Goal: Task Accomplishment & Management: Use online tool/utility

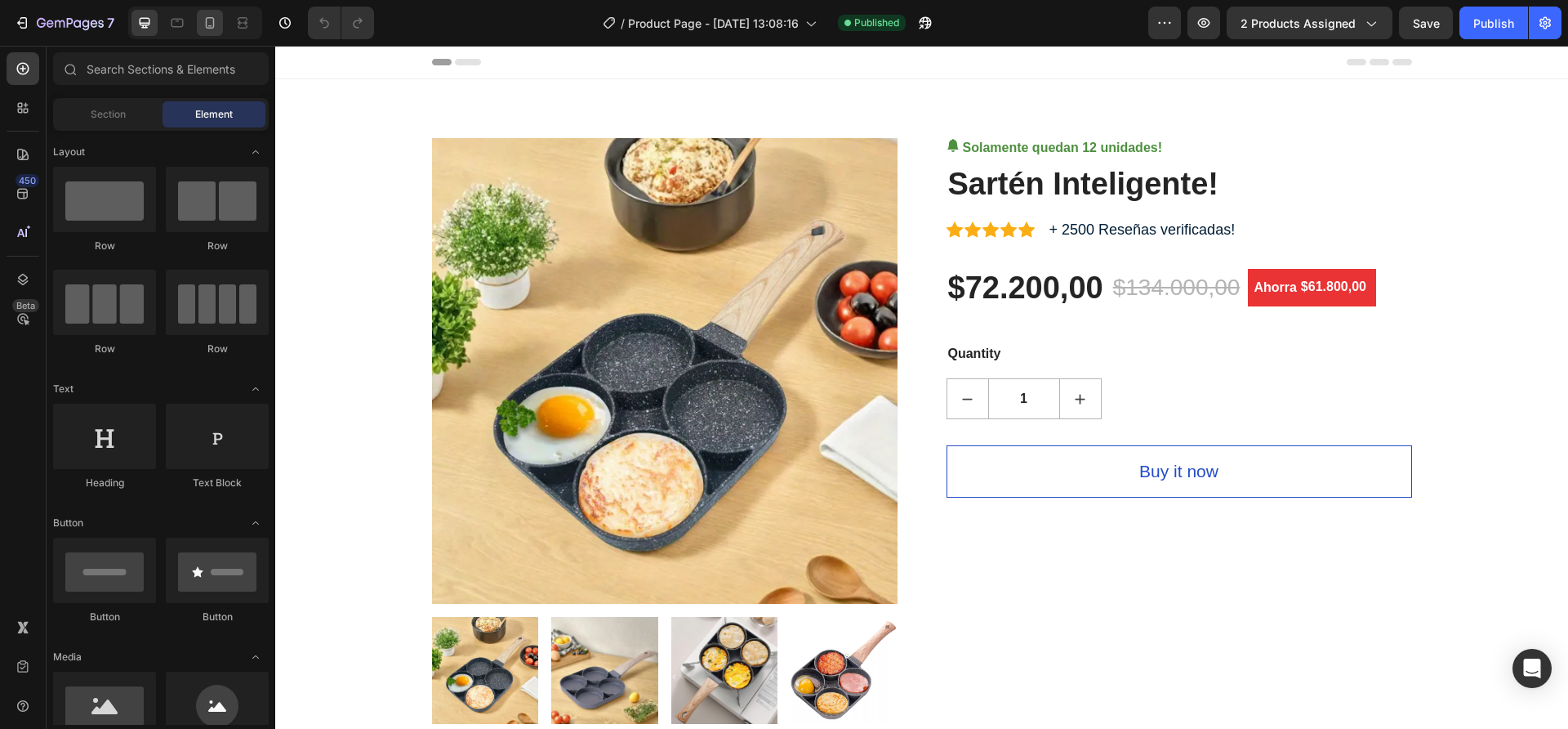
drag, startPoint x: 0, startPoint y: 0, endPoint x: 207, endPoint y: 28, distance: 208.9
click at [207, 28] on icon at bounding box center [210, 23] width 9 height 12
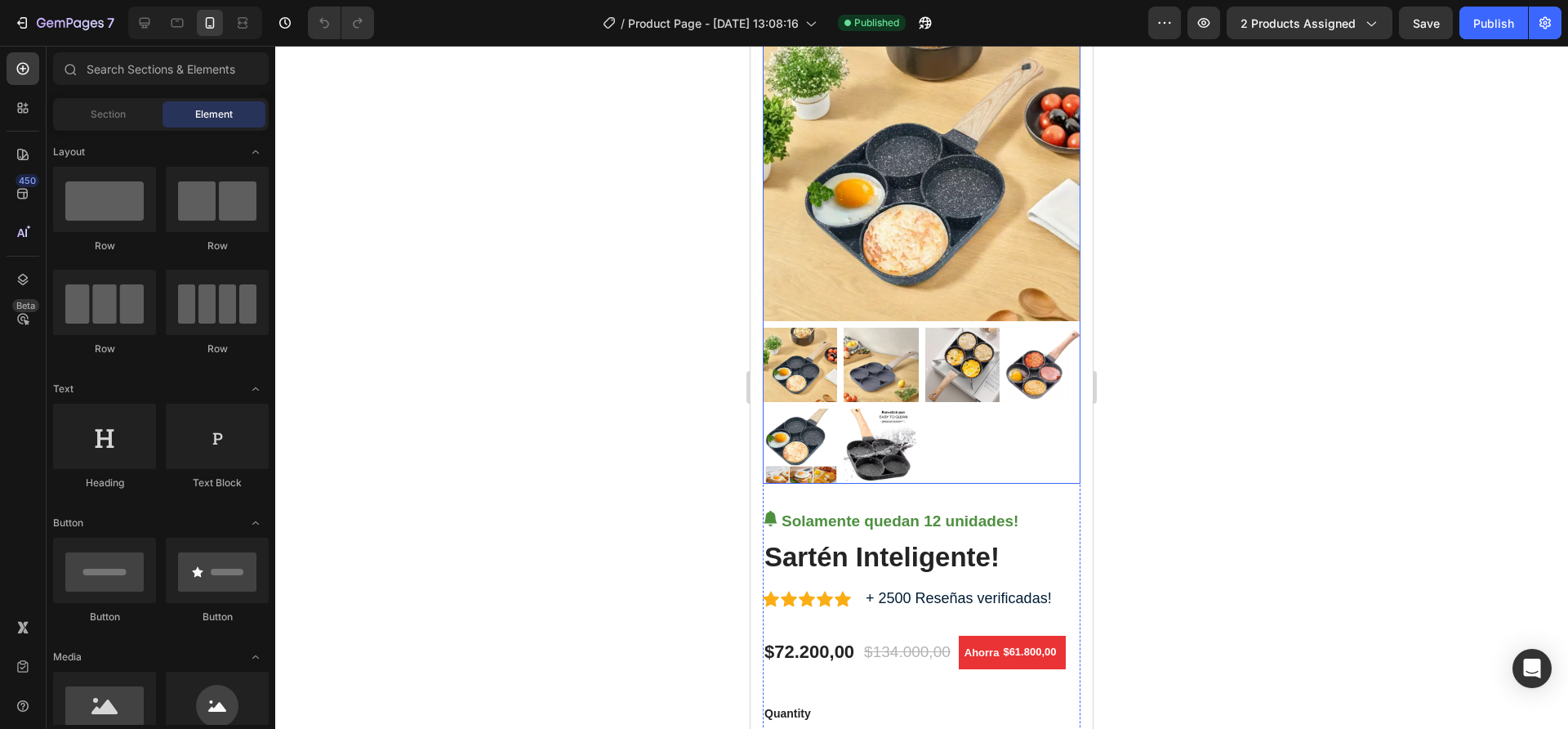
scroll to position [303, 0]
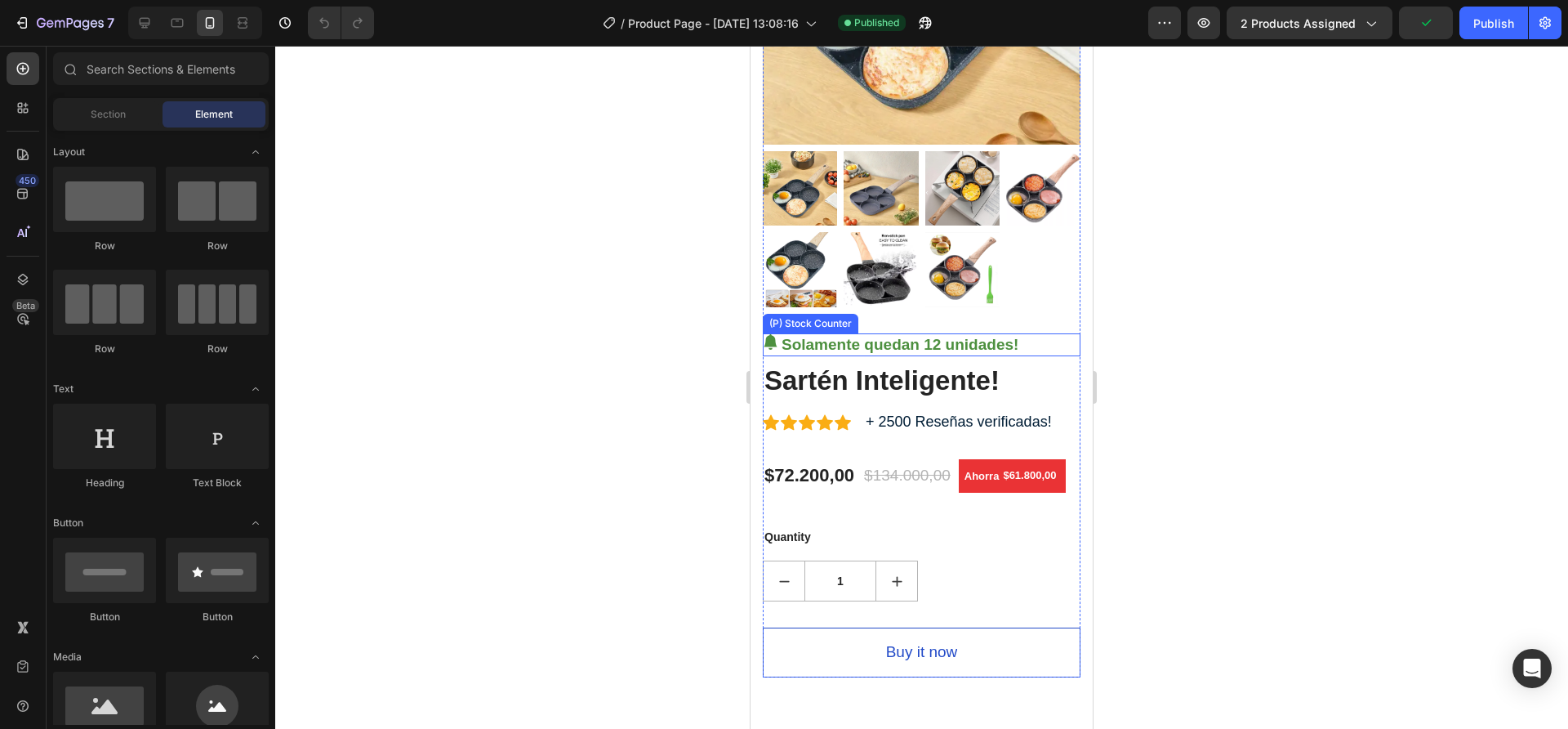
click at [1056, 333] on div "Solamente quedan 12 unidades!" at bounding box center [922, 345] width 317 height 24
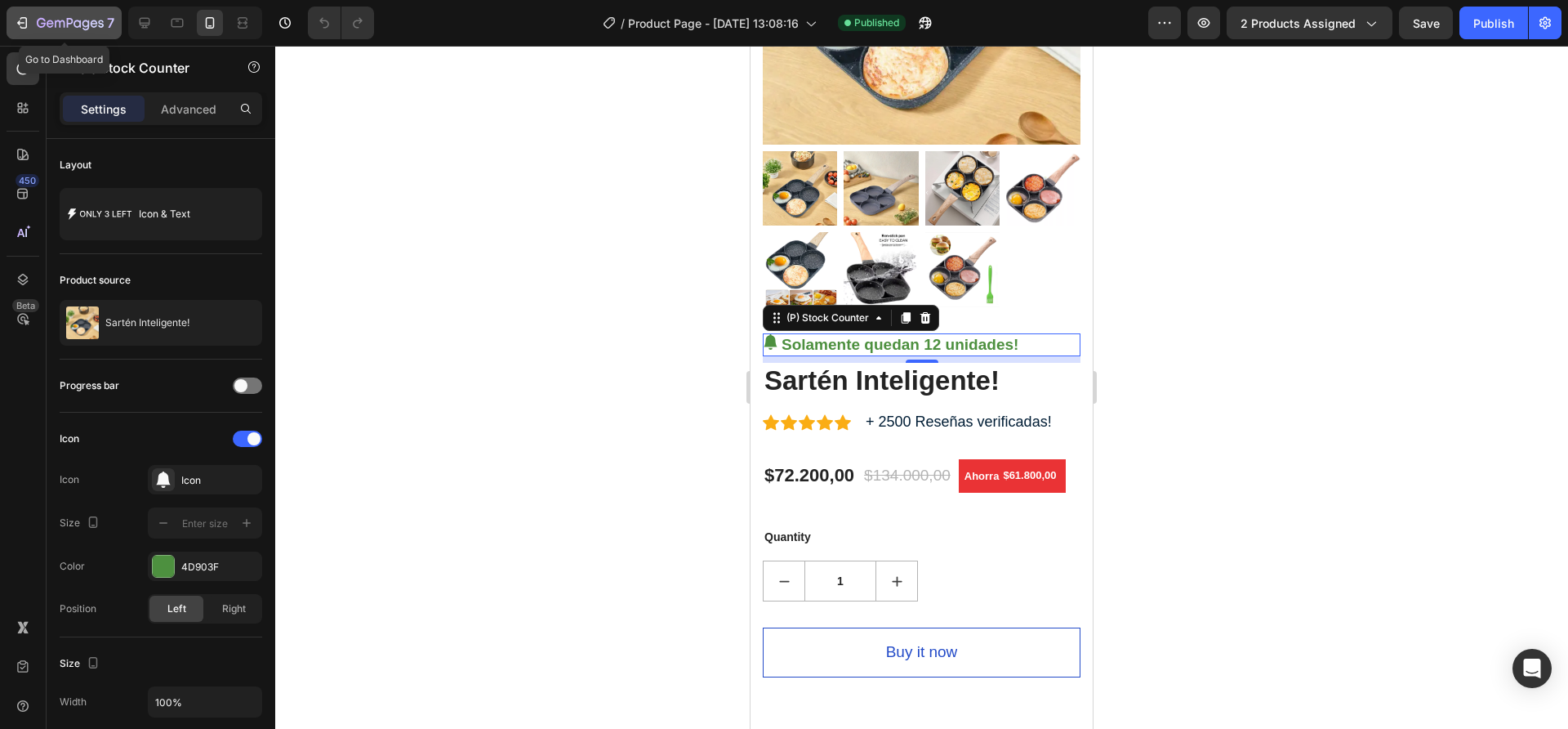
click at [41, 20] on icon "button" at bounding box center [70, 24] width 67 height 14
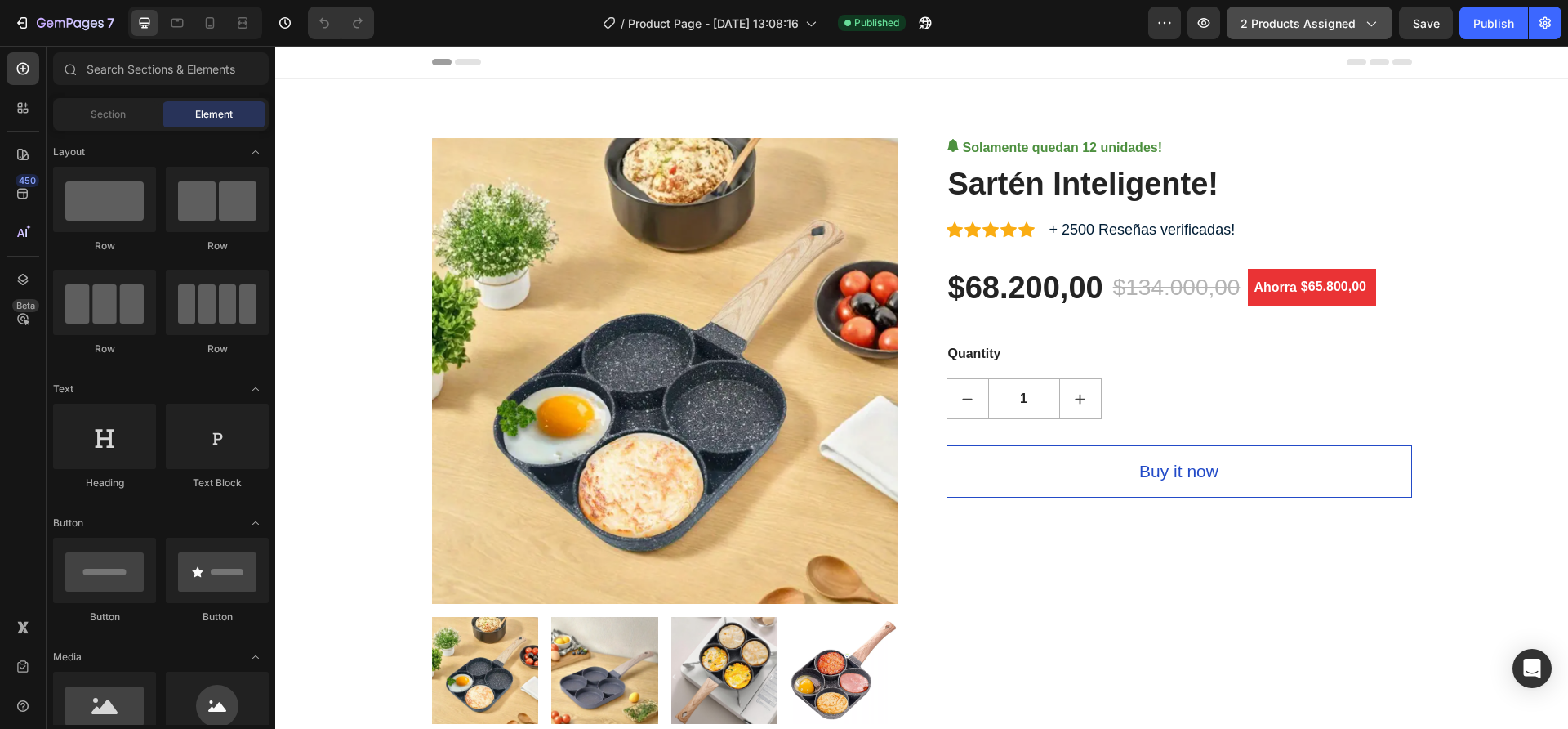
click at [1335, 19] on span "2 products assigned" at bounding box center [1298, 23] width 115 height 17
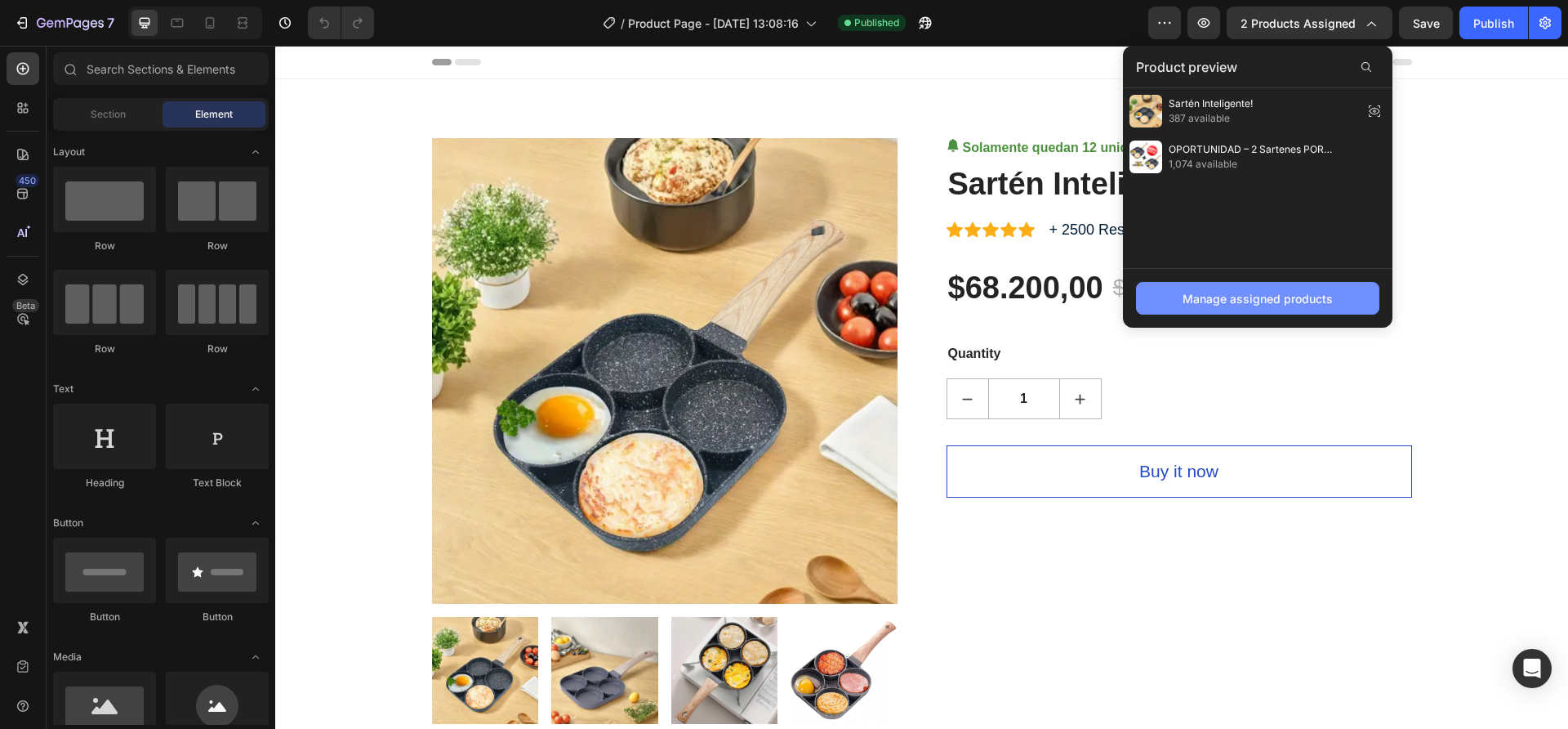
click at [1252, 303] on div "Manage assigned products" at bounding box center [1258, 298] width 150 height 17
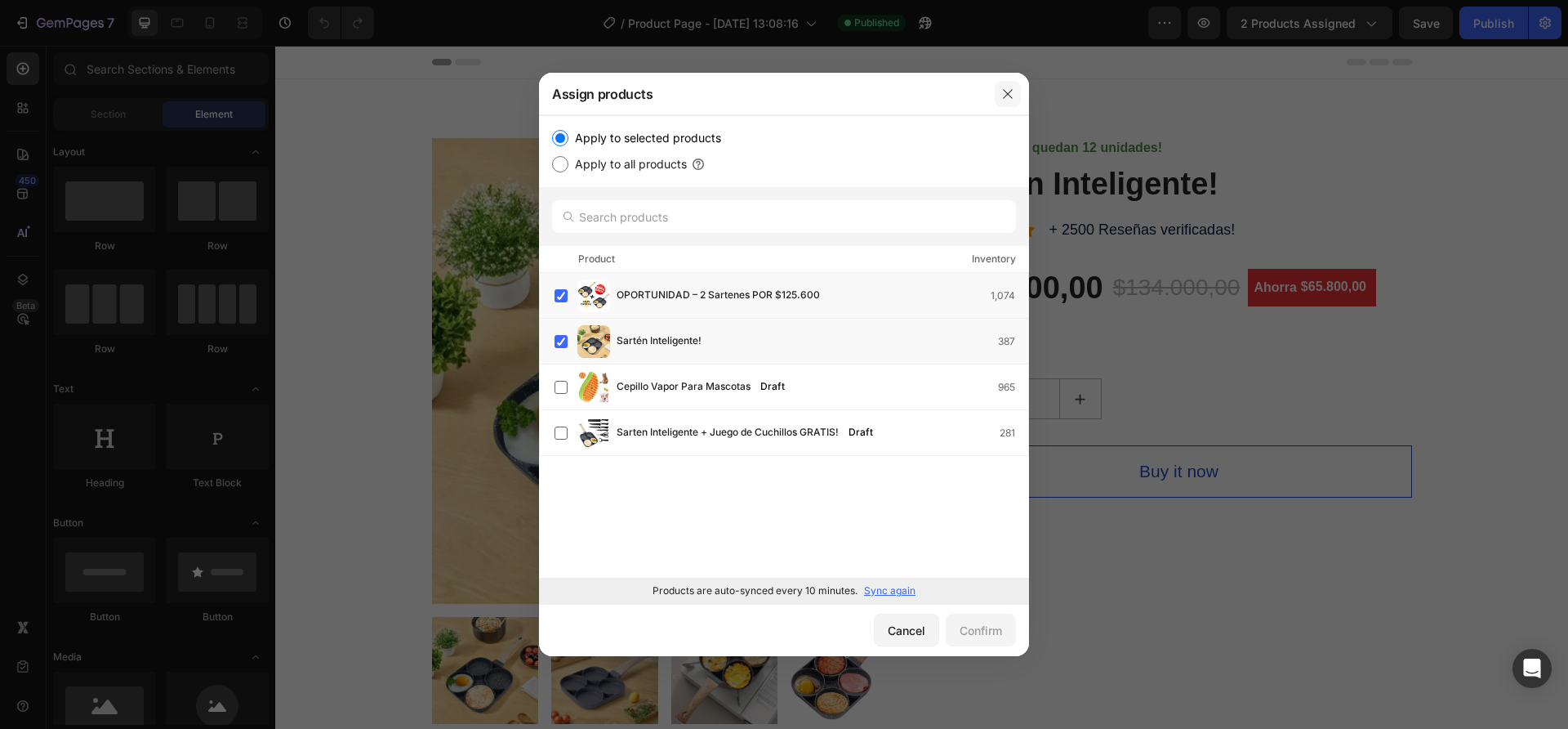
click at [1008, 97] on icon "button" at bounding box center [1007, 93] width 13 height 13
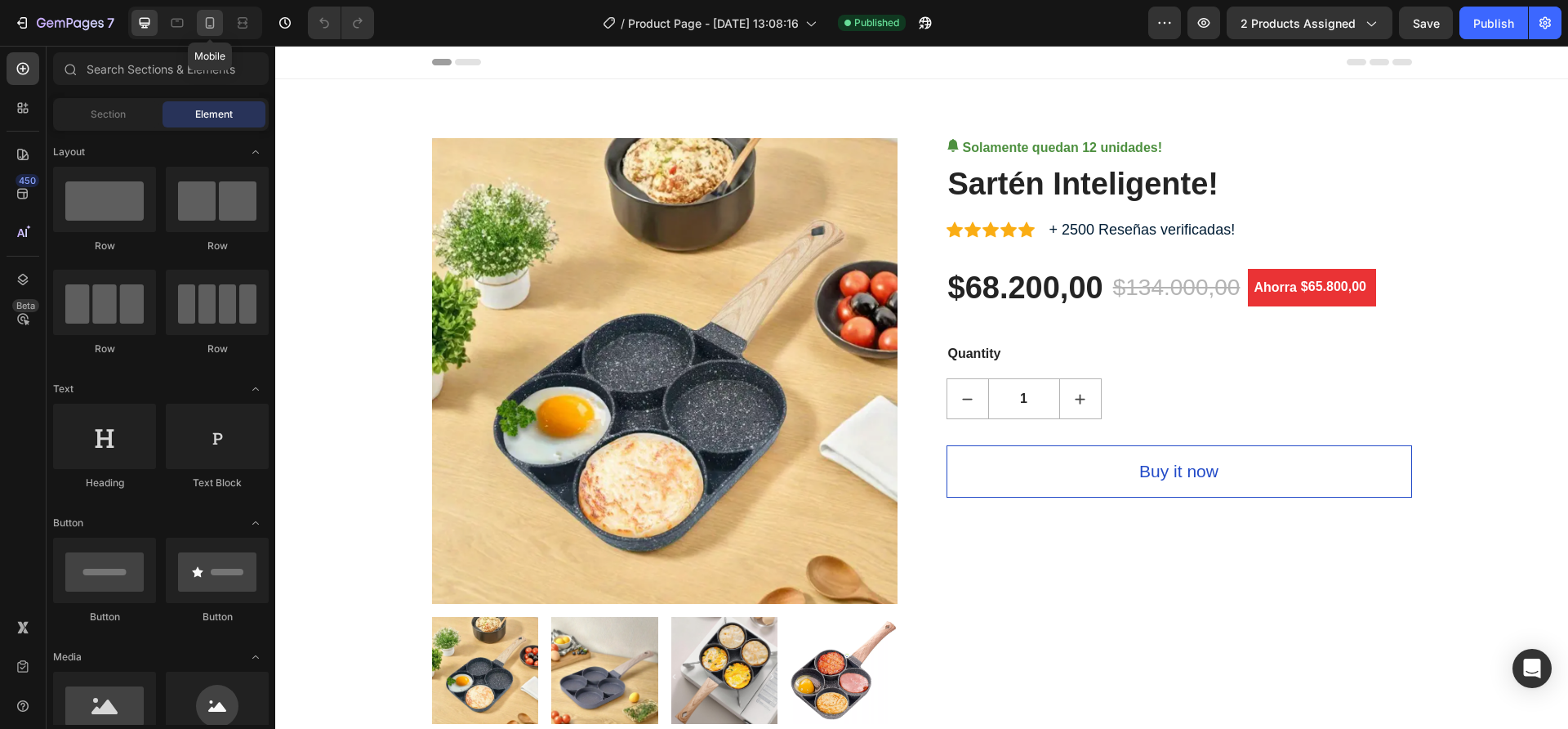
click at [209, 12] on div at bounding box center [209, 23] width 27 height 27
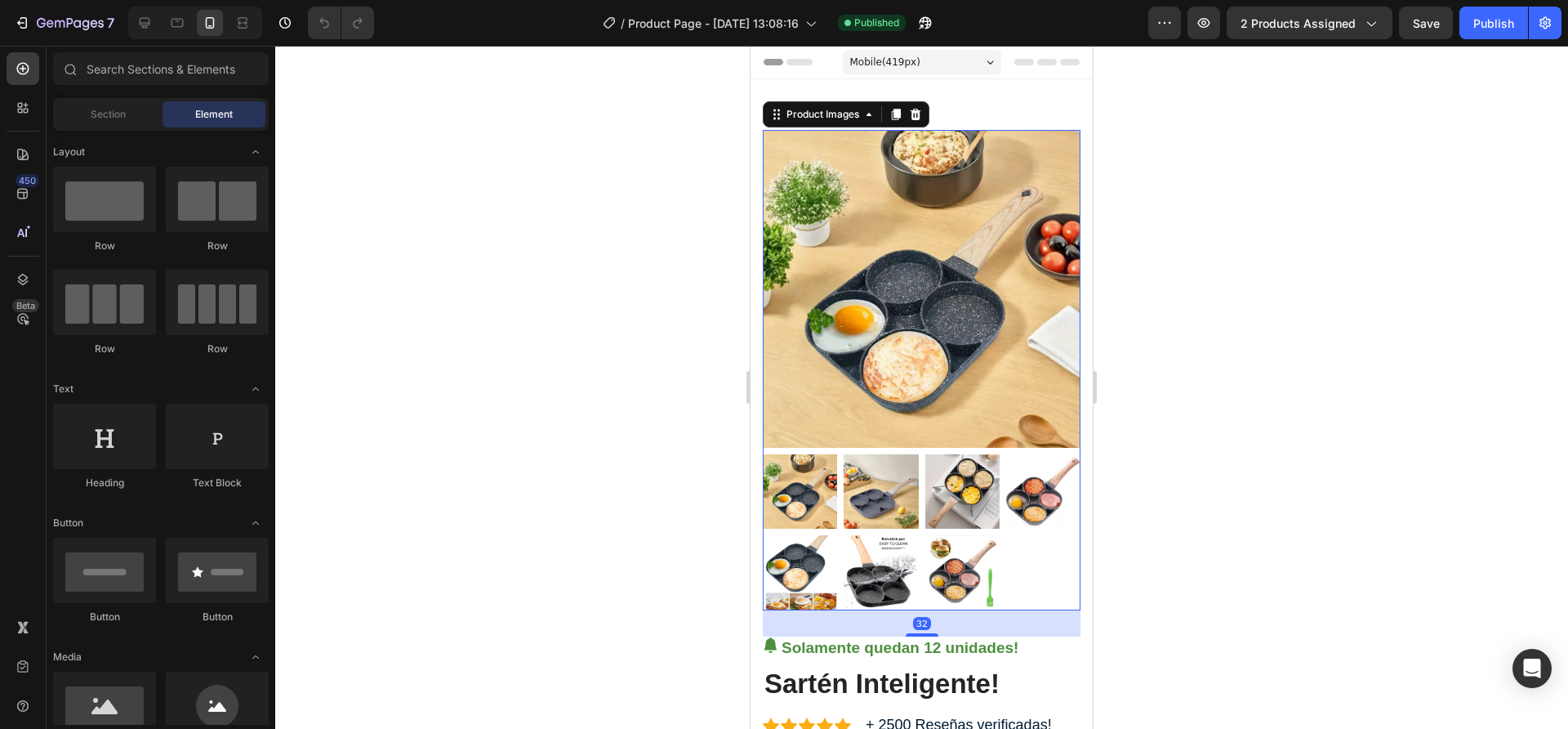
click at [887, 269] on img at bounding box center [922, 288] width 317 height 317
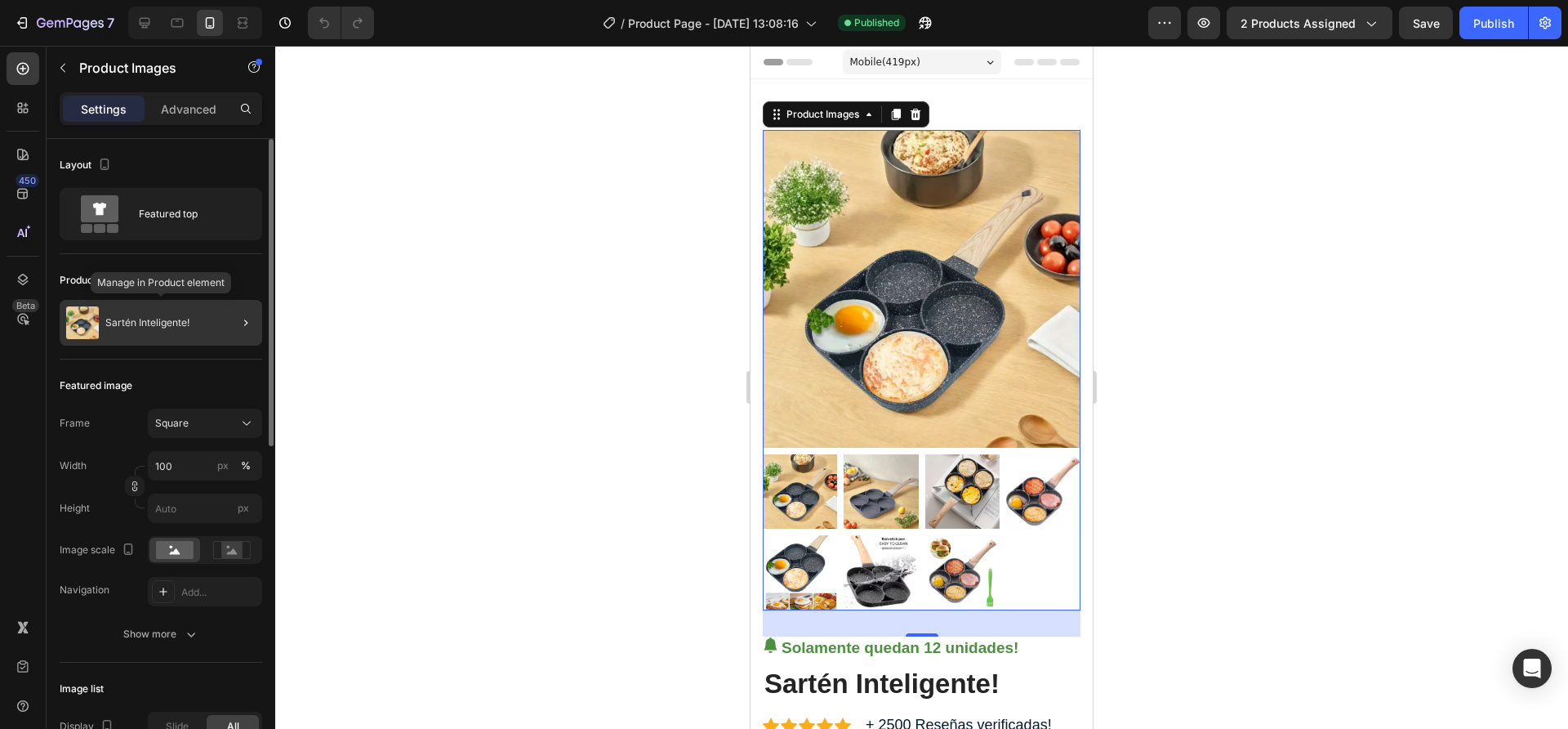
click at [162, 323] on p "Sartén Inteligente!" at bounding box center [147, 323] width 84 height 12
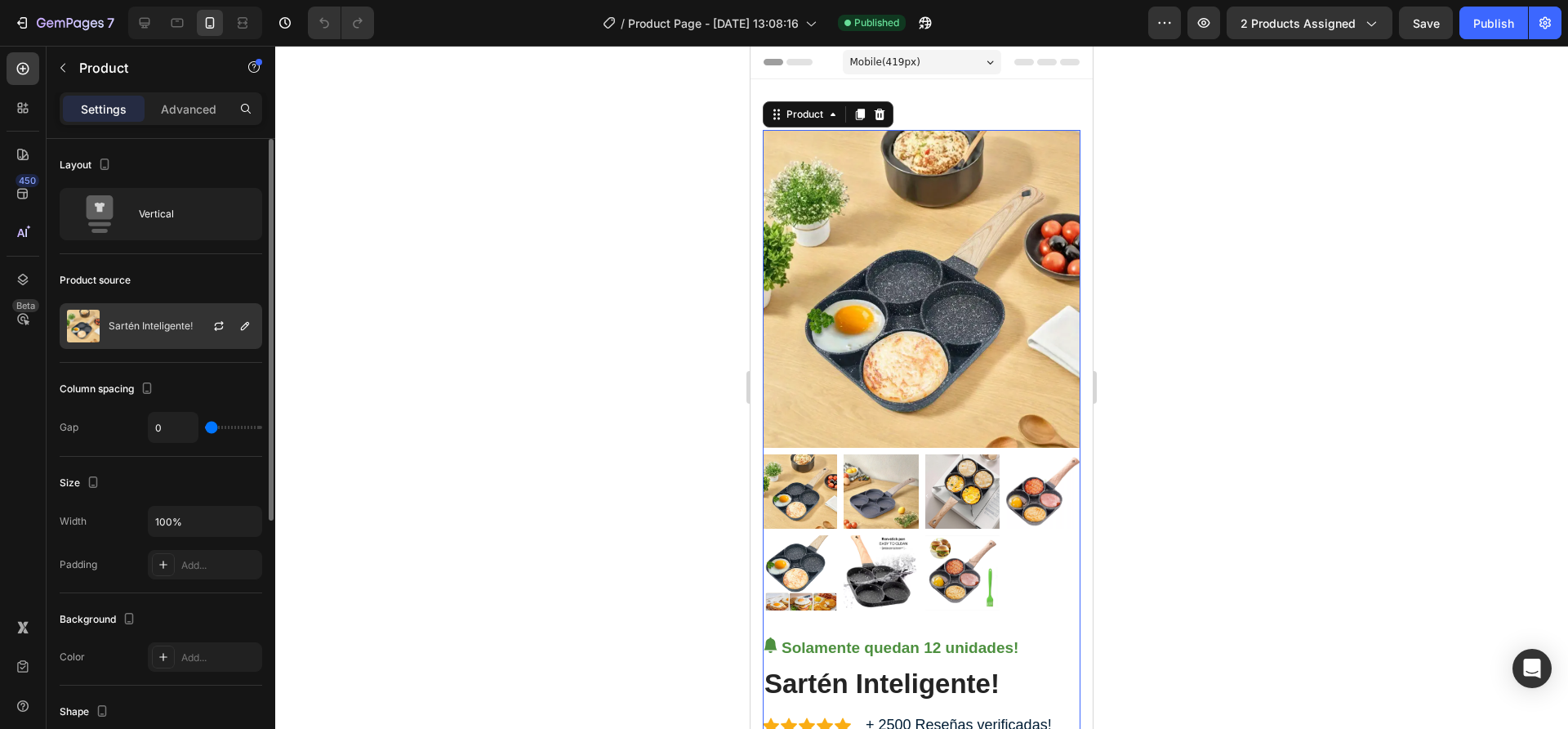
click at [190, 323] on div at bounding box center [225, 325] width 72 height 44
click at [580, 177] on div at bounding box center [922, 387] width 1293 height 683
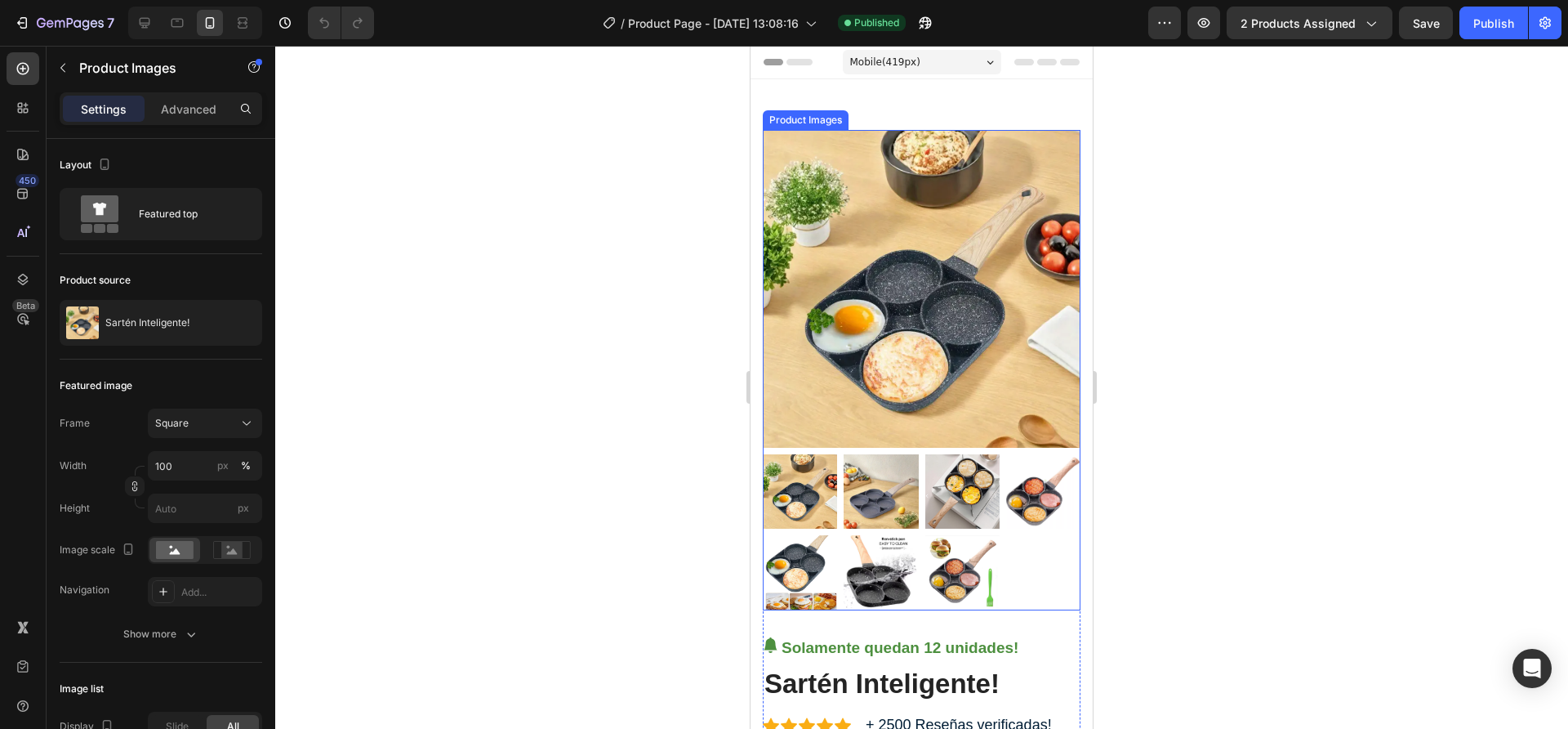
click at [832, 233] on img at bounding box center [922, 288] width 317 height 317
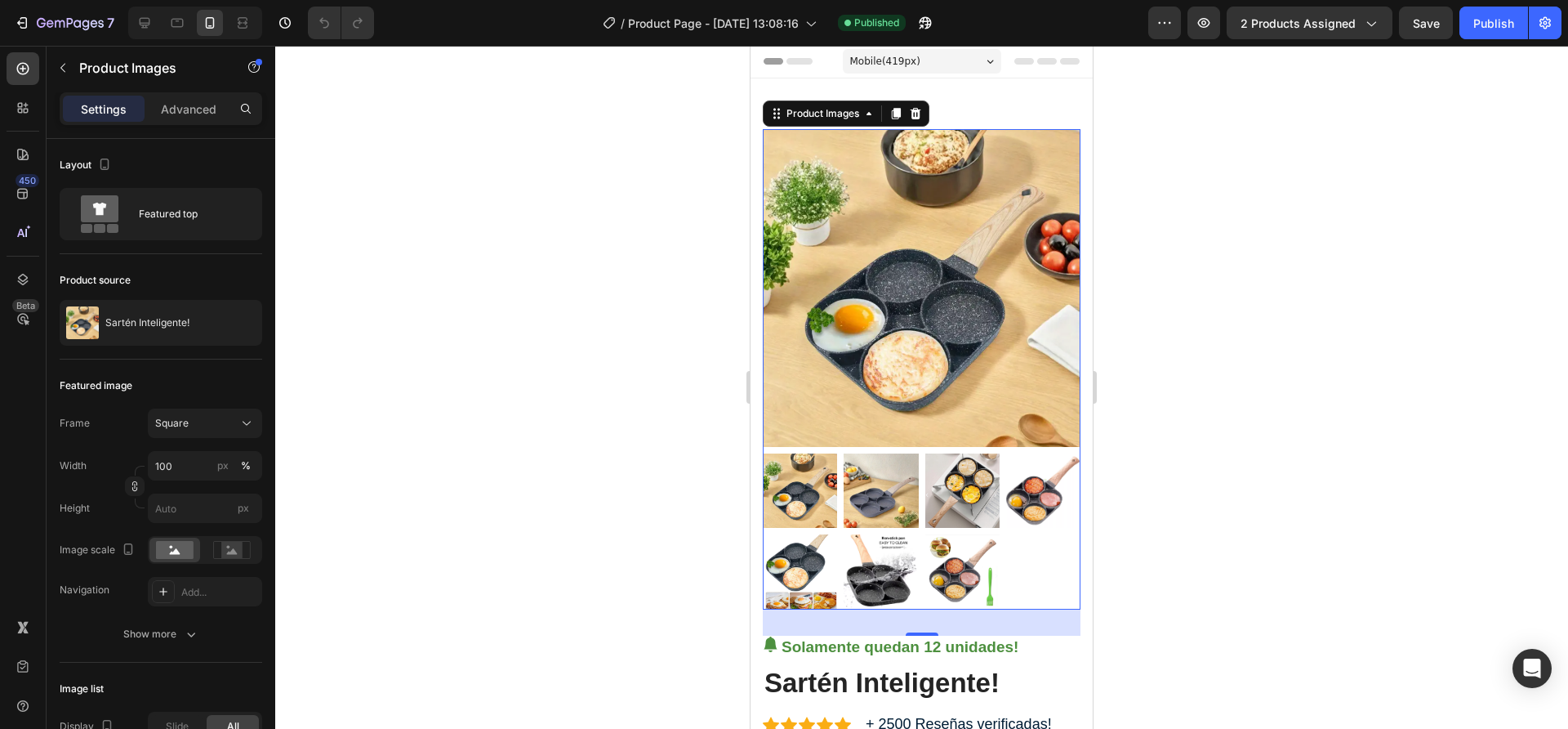
scroll to position [326, 0]
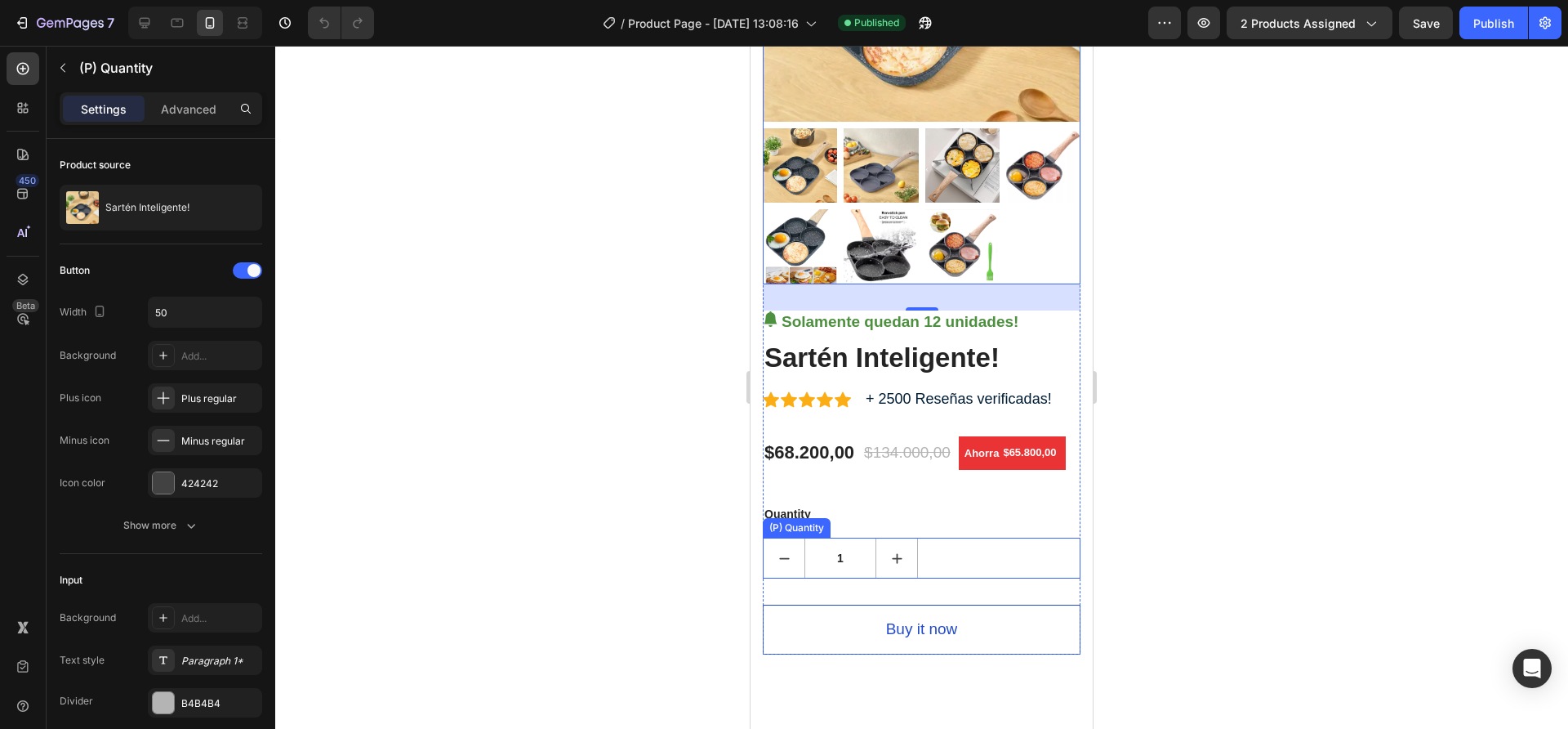
click at [1016, 555] on div "1" at bounding box center [922, 558] width 317 height 41
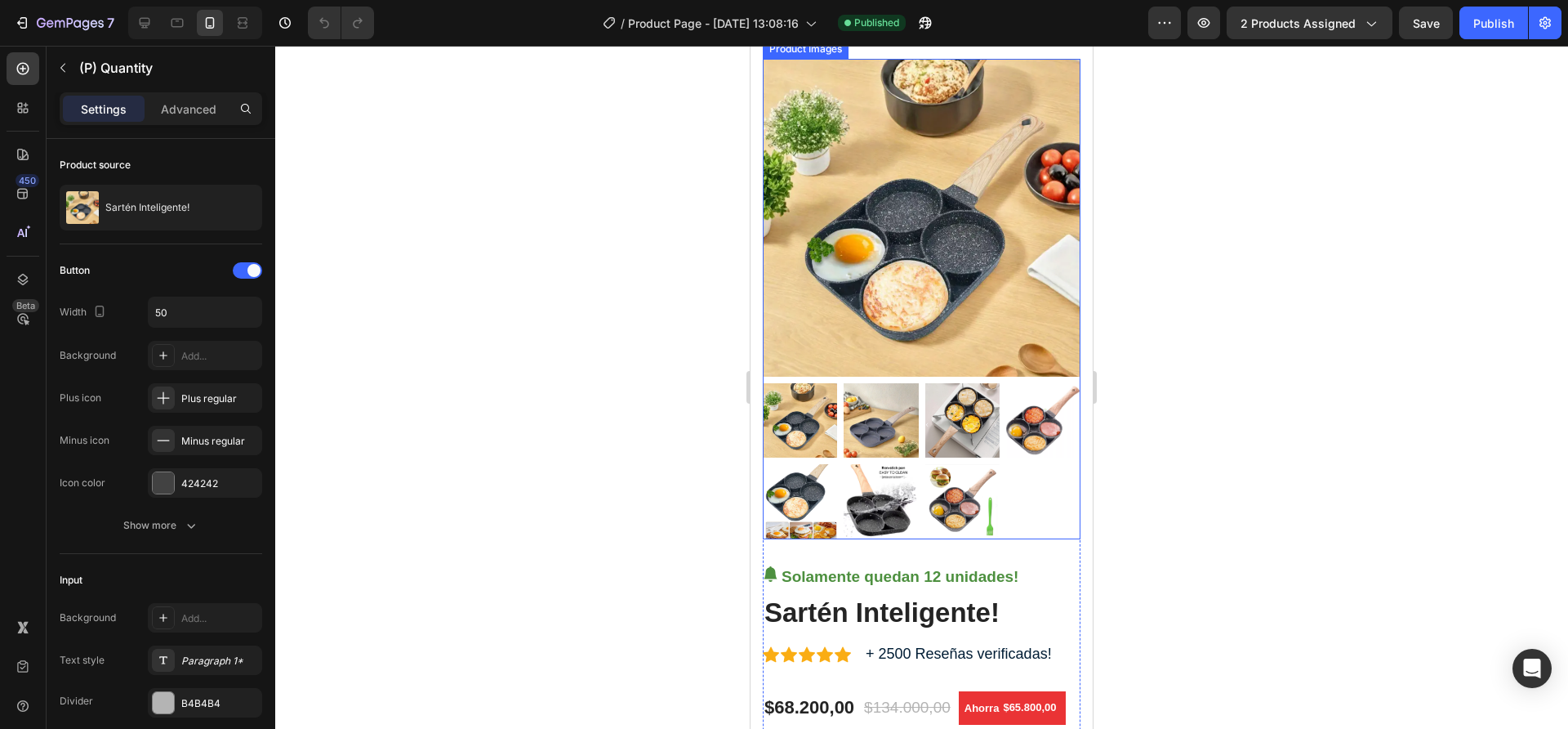
scroll to position [0, 0]
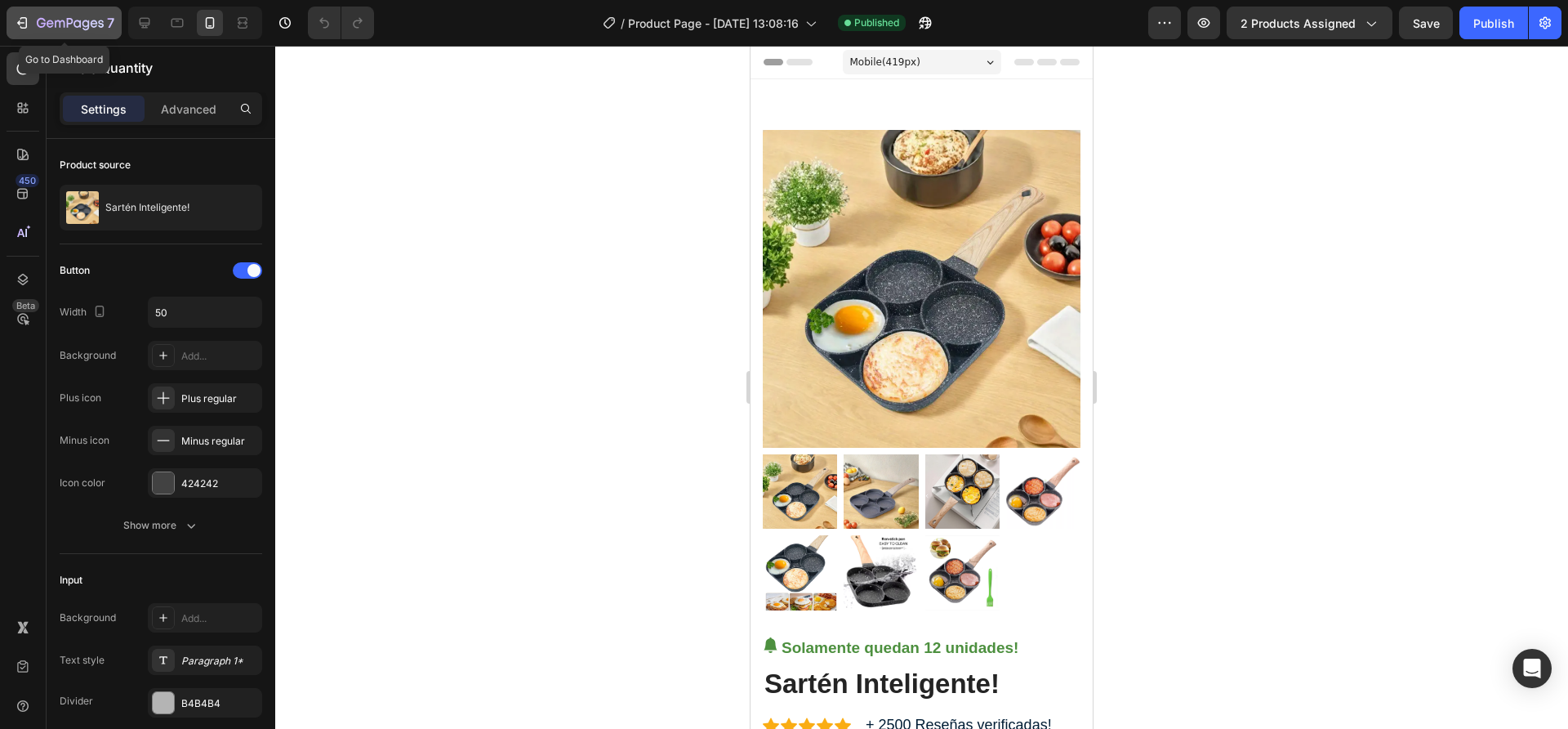
click at [42, 27] on icon "button" at bounding box center [40, 23] width 9 height 10
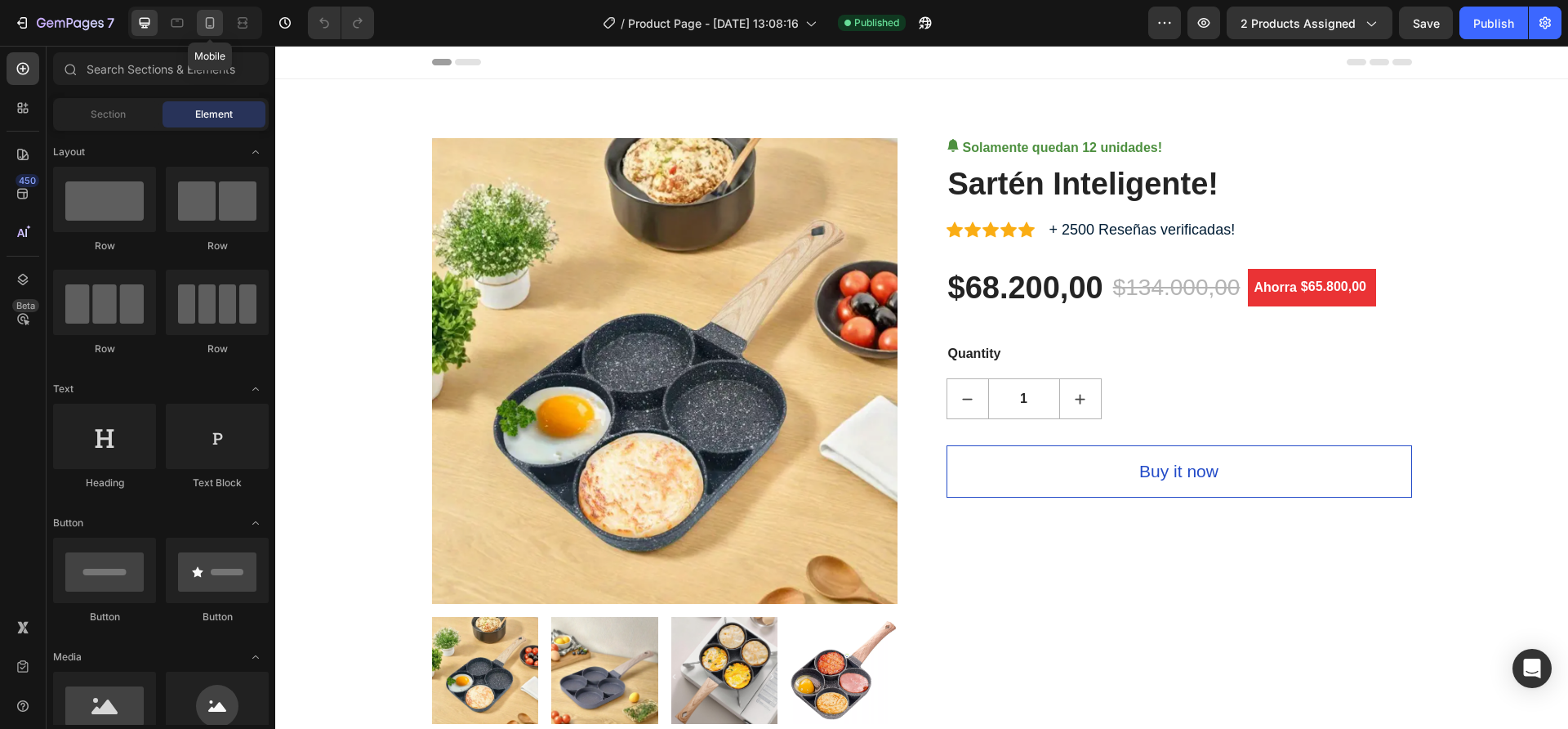
click at [203, 16] on icon at bounding box center [209, 23] width 17 height 17
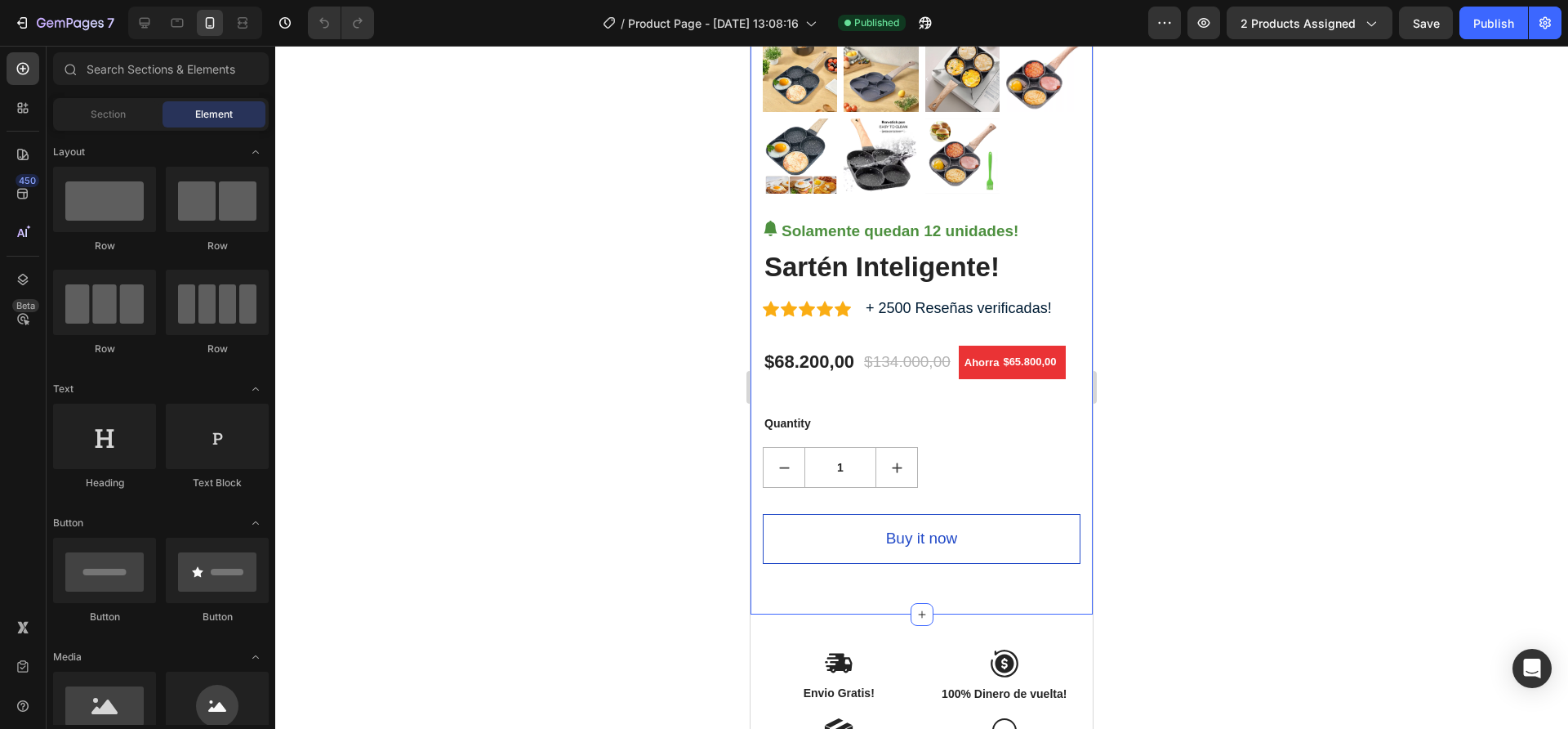
scroll to position [420, 0]
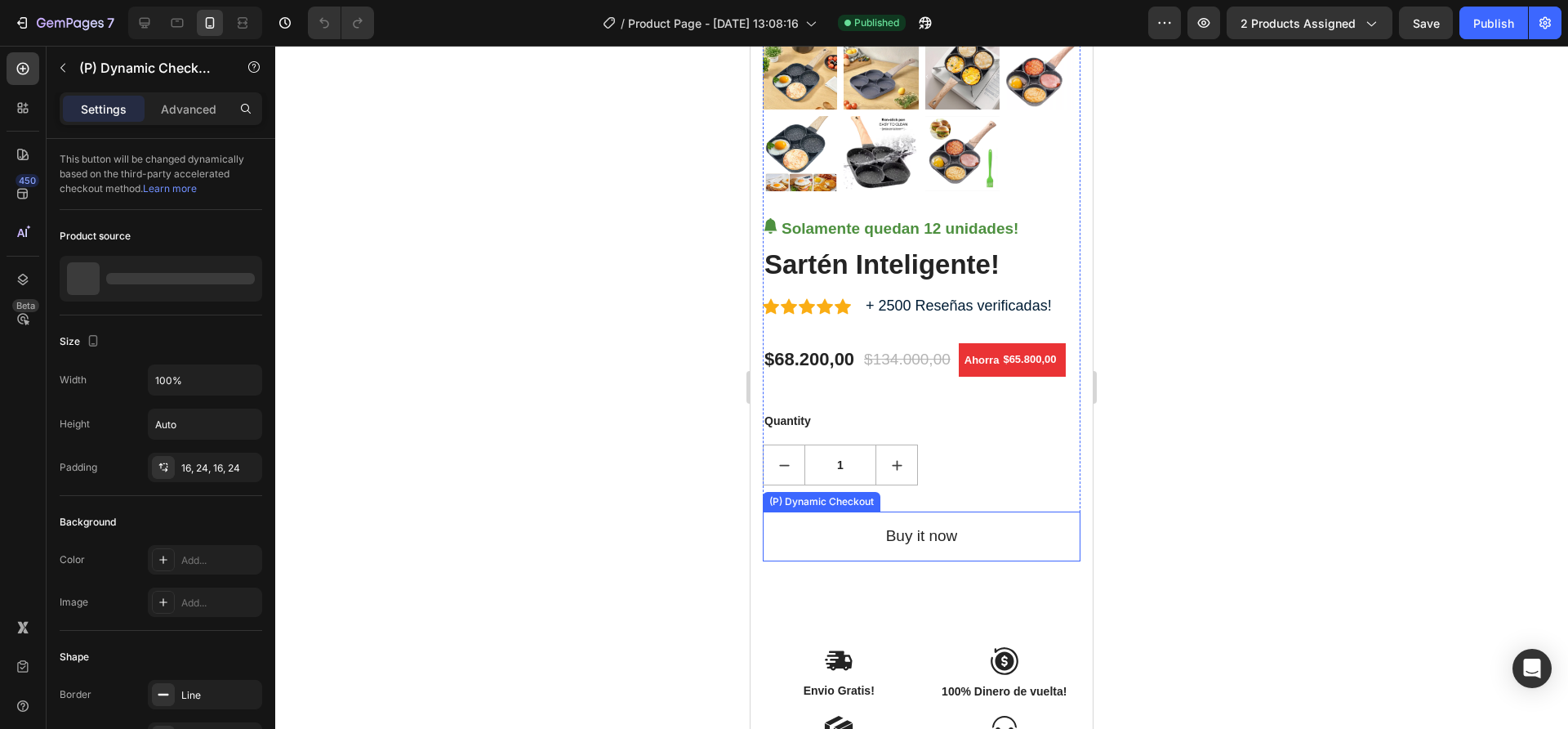
click at [983, 526] on button "Buy it now" at bounding box center [922, 536] width 317 height 50
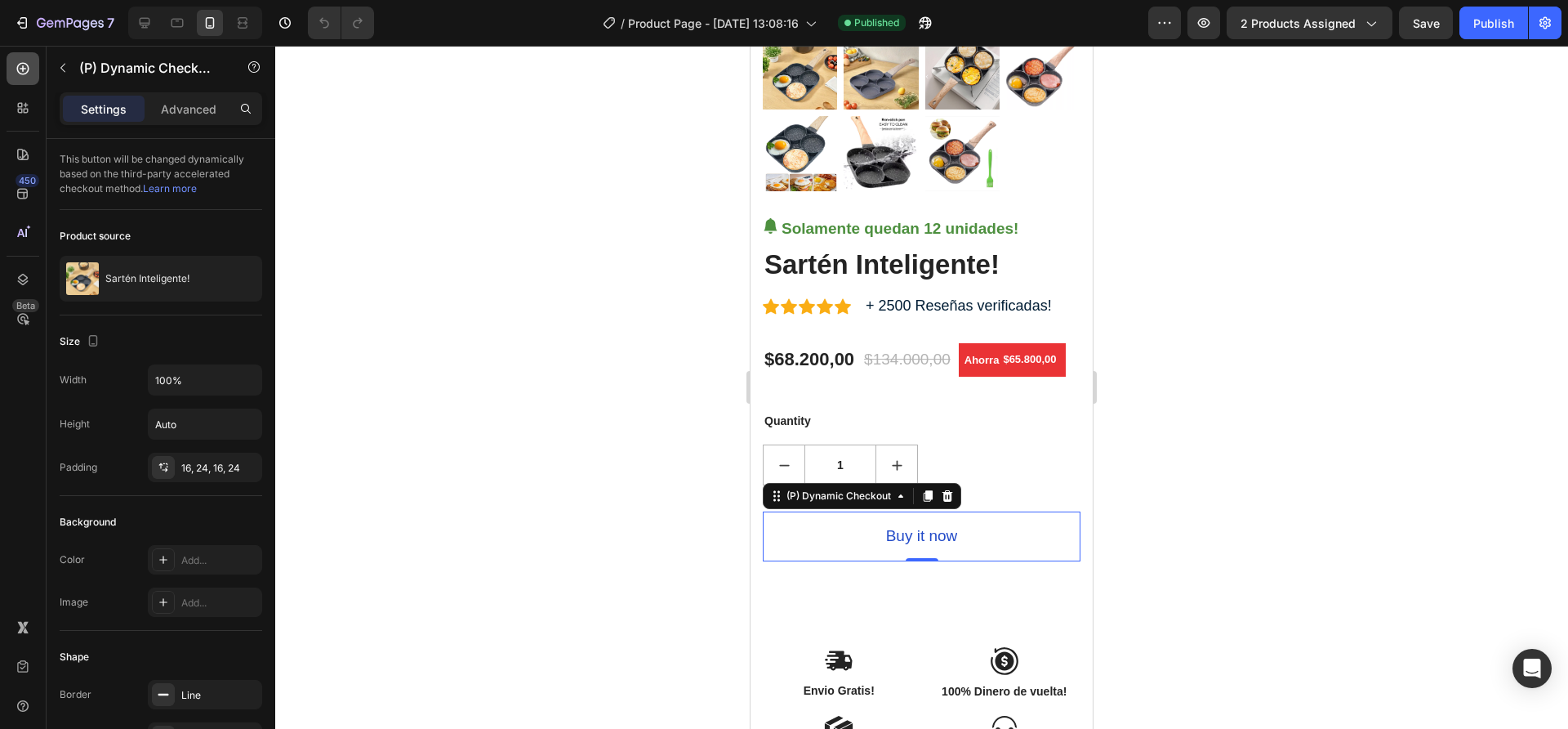
click at [30, 64] on icon at bounding box center [23, 69] width 17 height 17
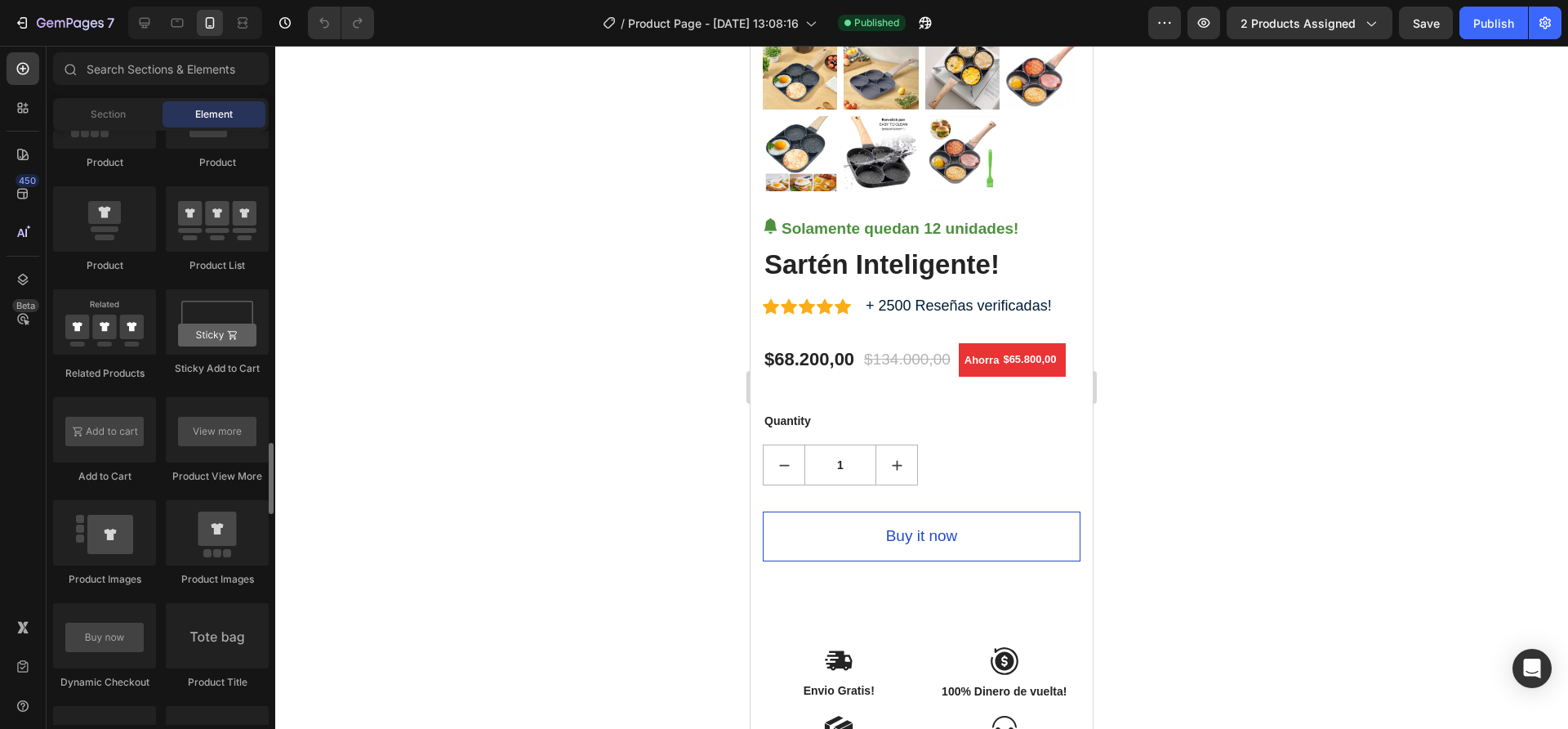
scroll to position [2211, 0]
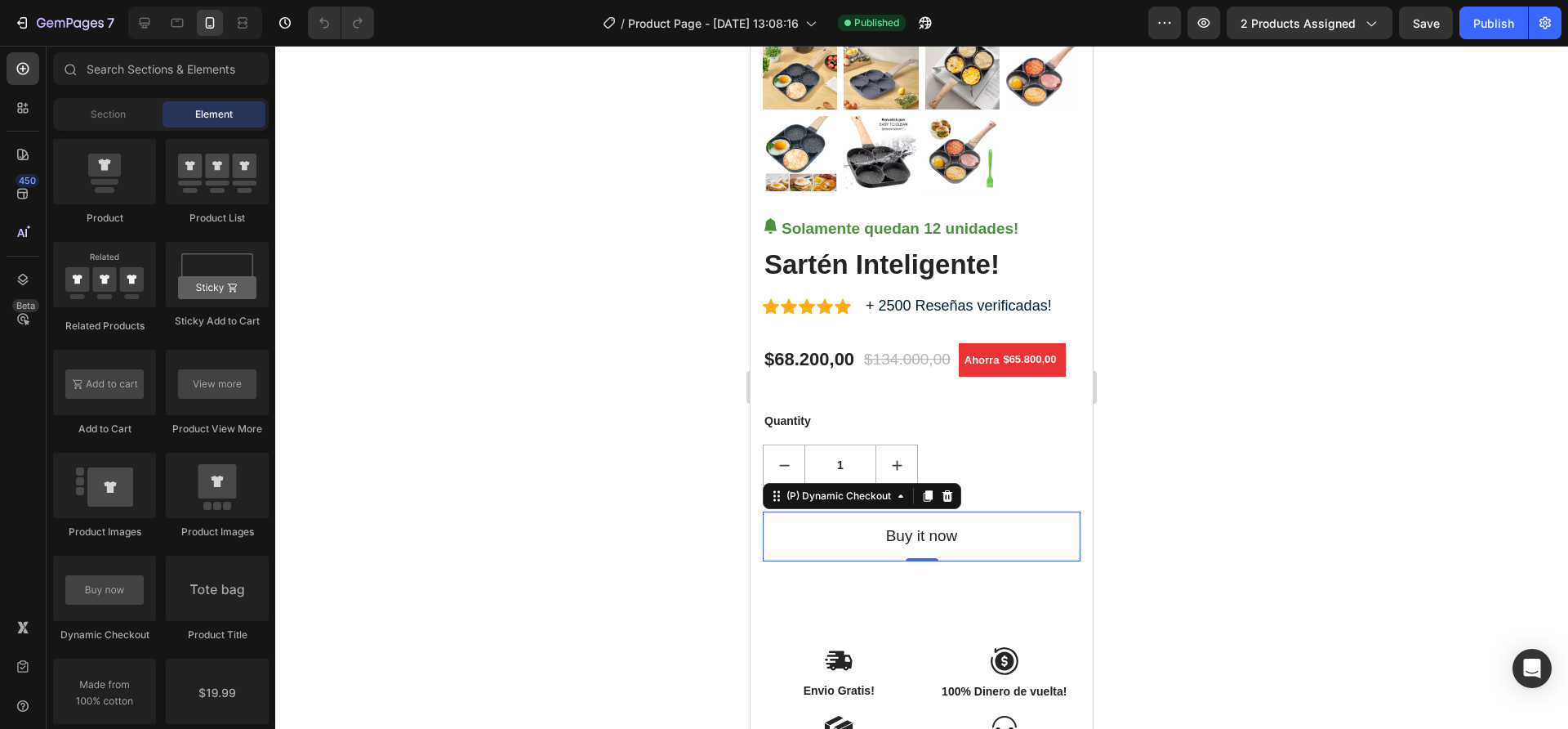
click at [1019, 528] on button "Buy it now" at bounding box center [922, 536] width 317 height 50
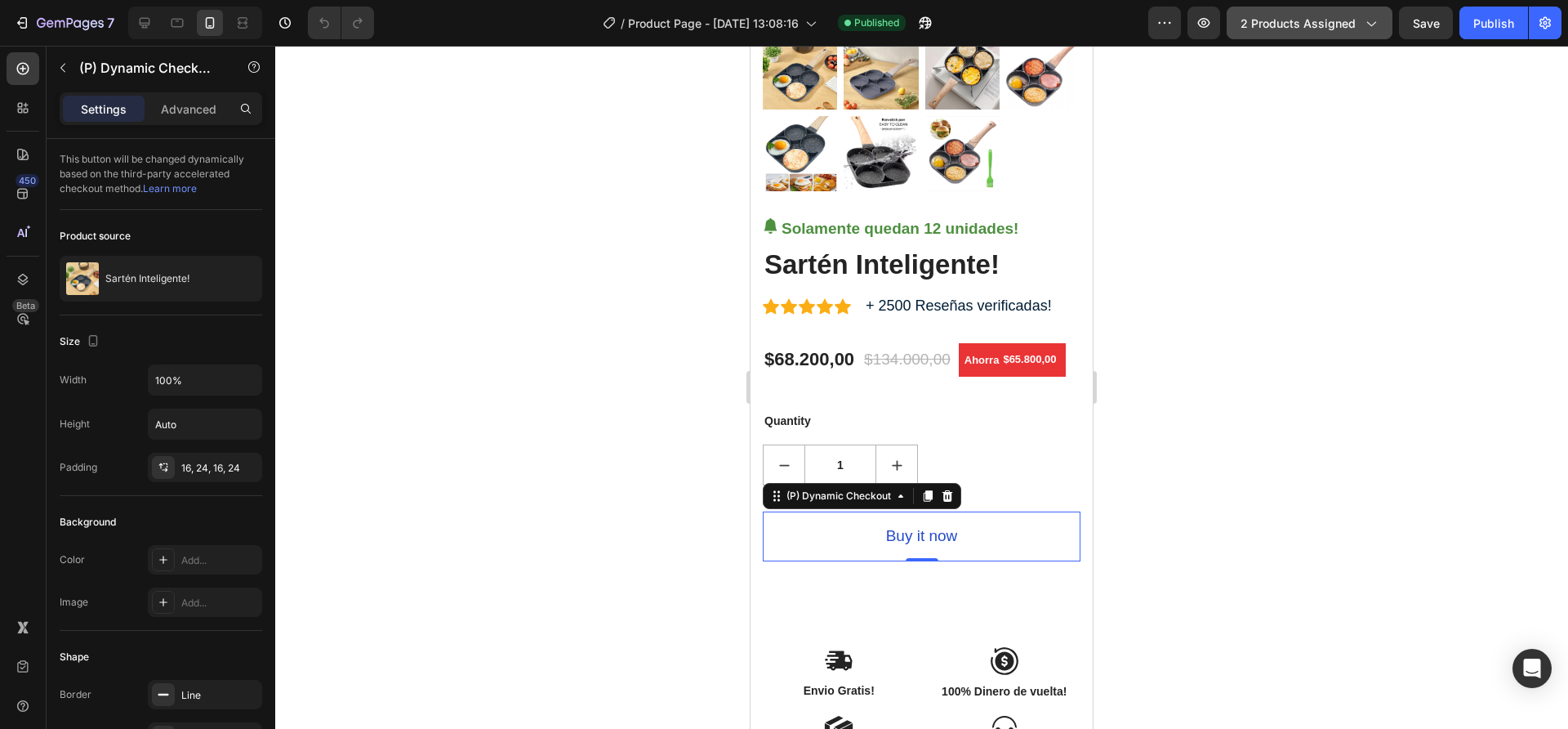
click at [1283, 17] on span "2 products assigned" at bounding box center [1298, 23] width 115 height 17
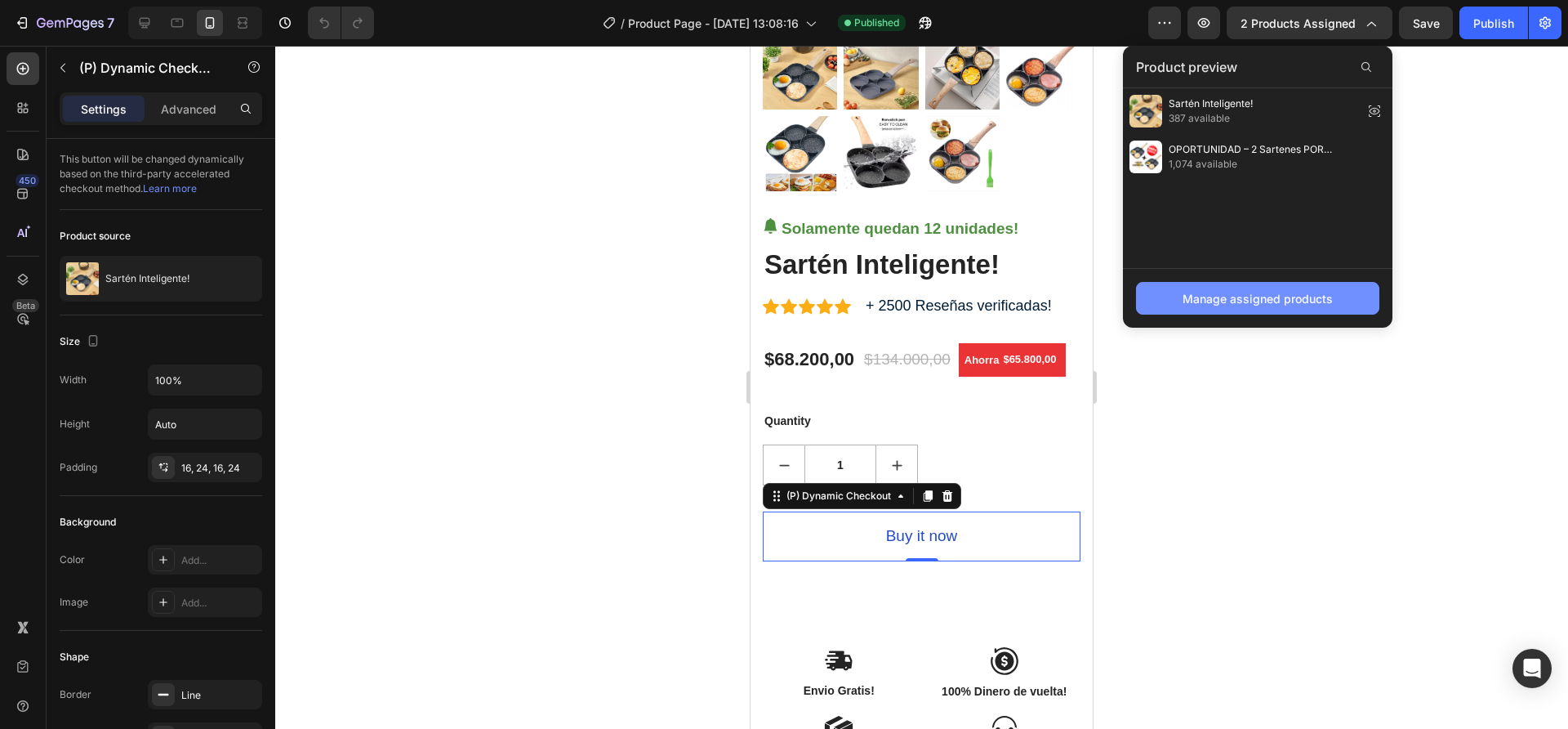
click at [1260, 293] on div "Manage assigned products" at bounding box center [1258, 298] width 150 height 17
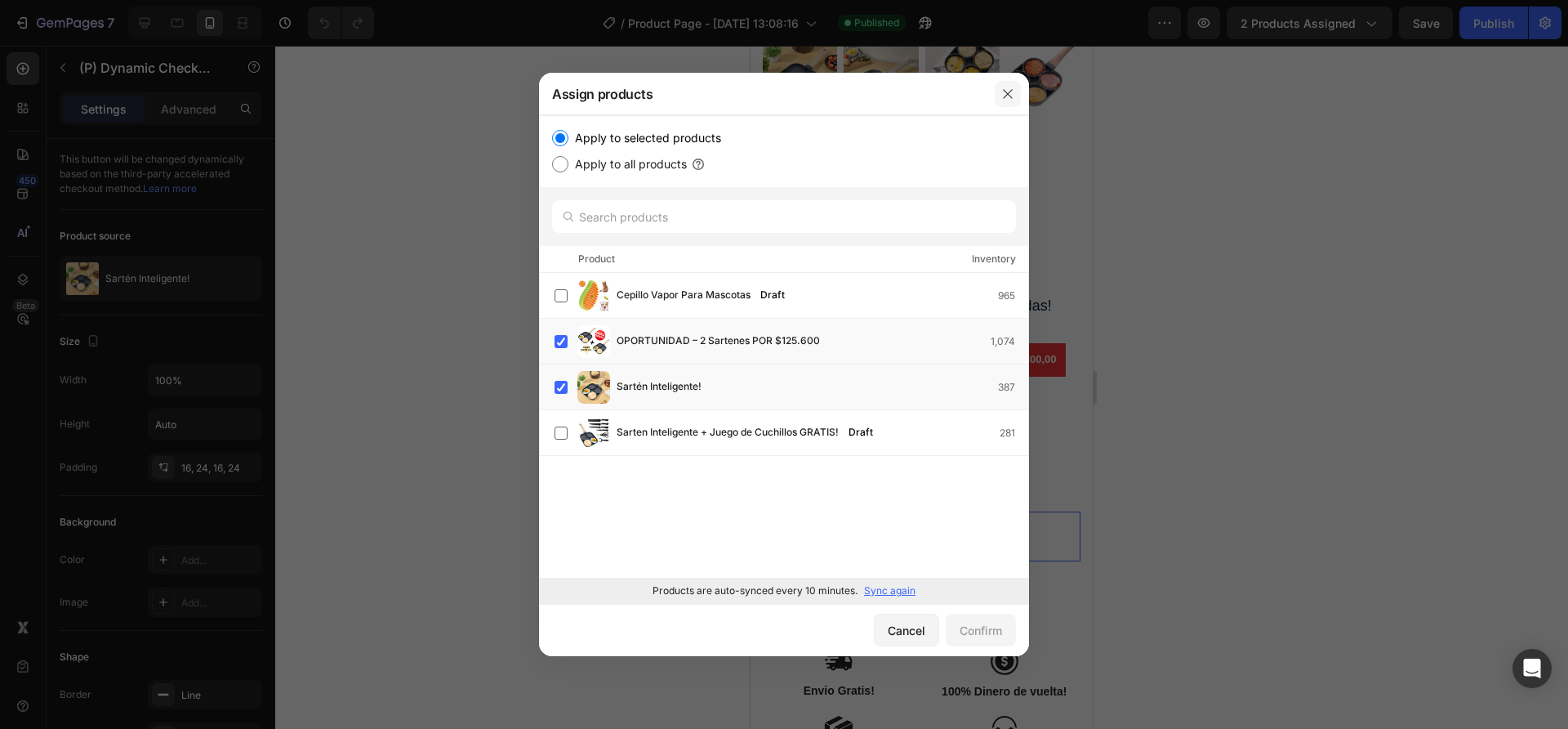
click at [1004, 90] on icon "button" at bounding box center [1007, 93] width 13 height 13
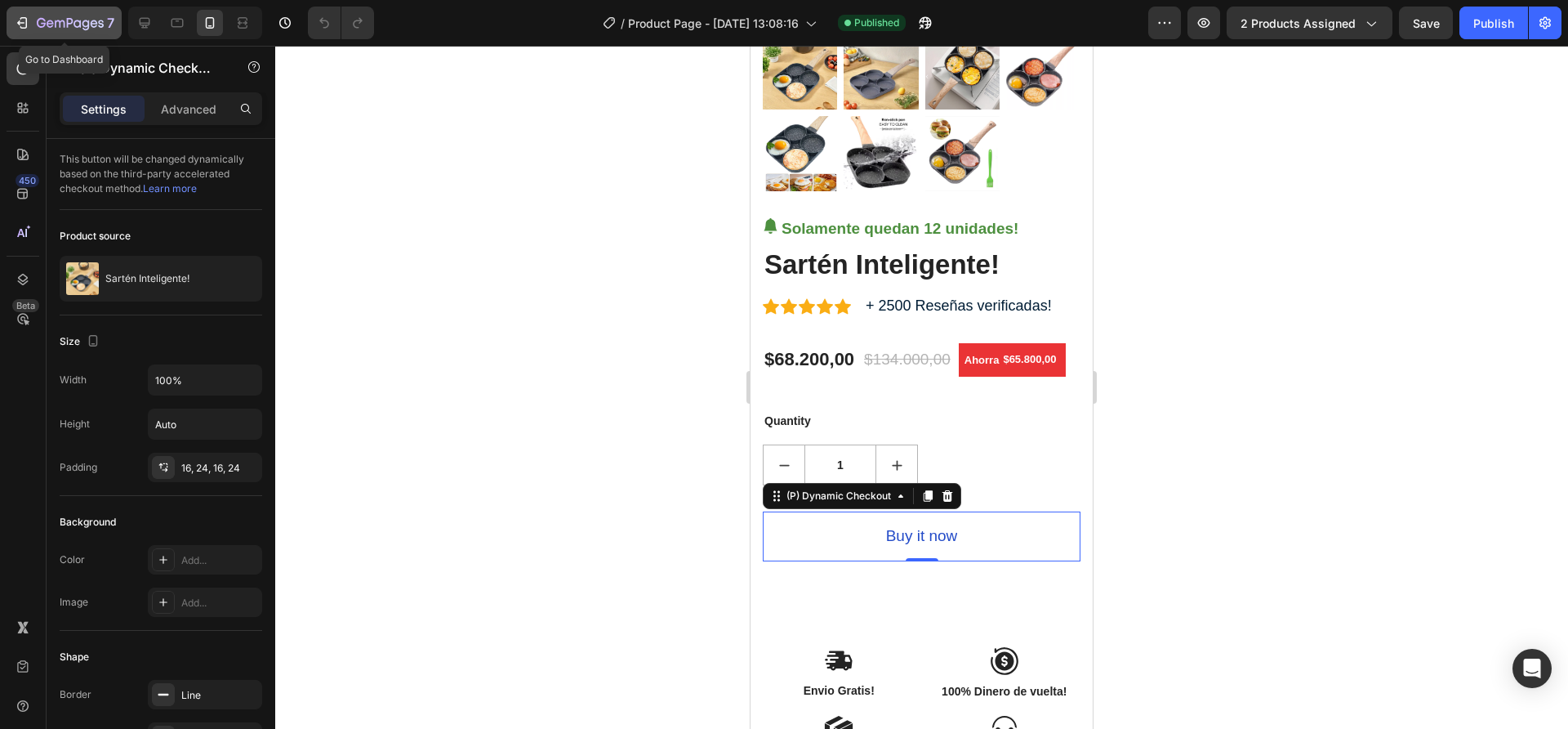
click at [41, 13] on div "7" at bounding box center [75, 23] width 78 height 20
